Goal: Navigation & Orientation: Find specific page/section

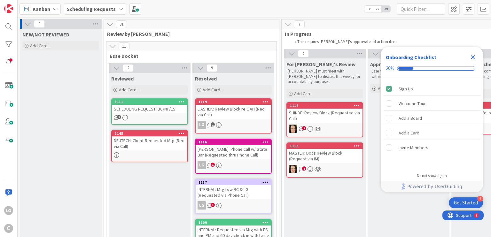
click at [211, 33] on span "Review by [PERSON_NAME]" at bounding box center [189, 34] width 164 height 6
click at [472, 57] on icon "Close Checklist" at bounding box center [473, 57] width 4 height 4
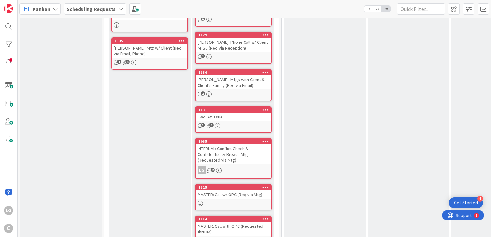
scroll to position [767, 0]
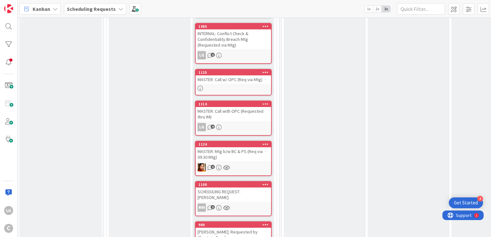
click at [241, 107] on div "MASTER: Call with OPC (Requested thru IM)" at bounding box center [233, 114] width 75 height 14
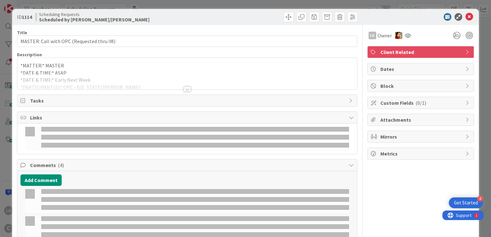
click at [465, 15] on icon at bounding box center [469, 17] width 8 height 8
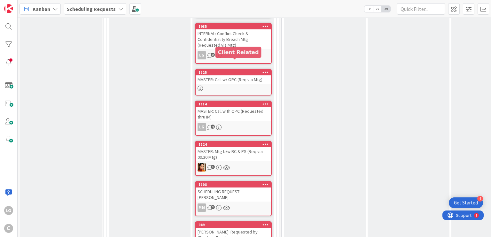
click at [234, 75] on div "MASTER: Call w/ OPC (Req via Mtg)" at bounding box center [233, 79] width 75 height 8
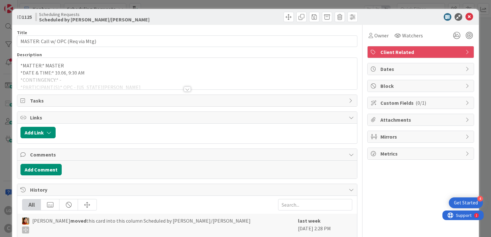
click at [187, 88] on div at bounding box center [187, 89] width 7 height 5
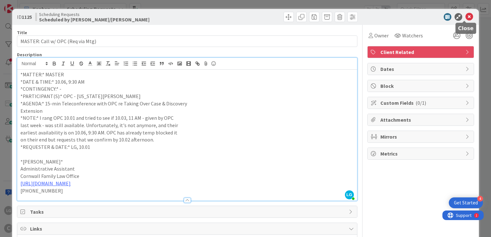
click at [467, 14] on icon at bounding box center [469, 17] width 8 height 8
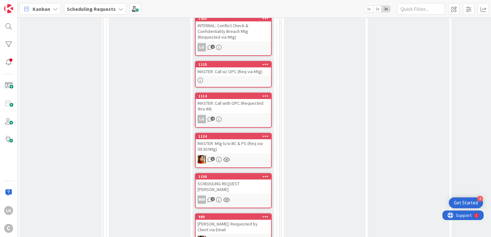
scroll to position [804, 0]
